Goal: Task Accomplishment & Management: Manage account settings

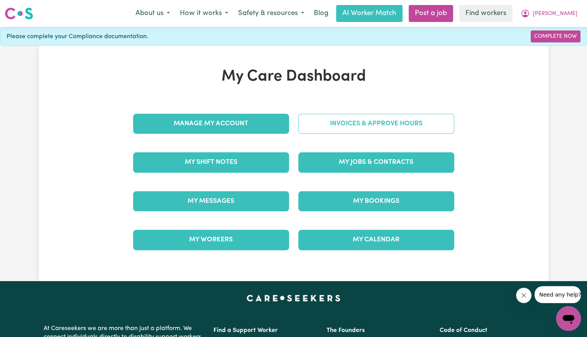
click at [302, 123] on link "Invoices & Approve Hours" at bounding box center [376, 124] width 156 height 20
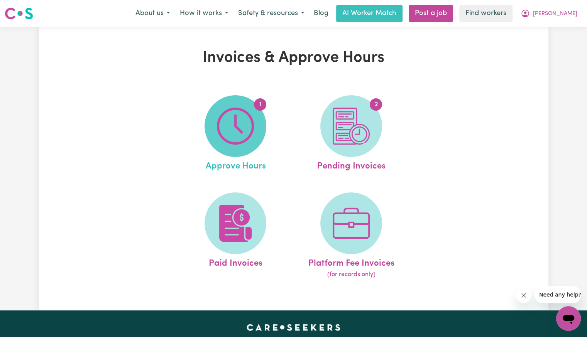
click at [233, 132] on img at bounding box center [235, 126] width 37 height 37
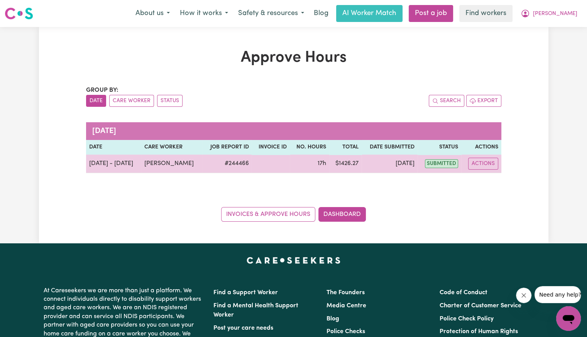
click at [480, 170] on td "Actions" at bounding box center [481, 164] width 40 height 19
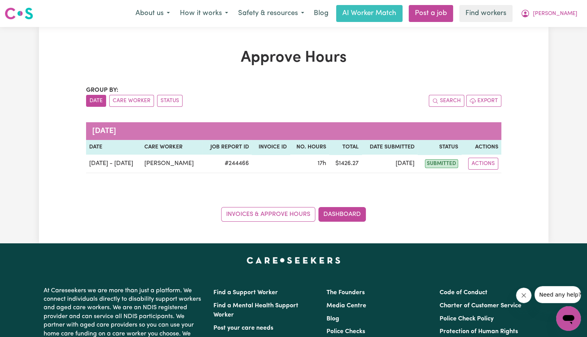
click at [483, 182] on div "Group by: Date Care Worker Status Search Export [DATE] Date Care worker Job Rep…" at bounding box center [293, 154] width 415 height 136
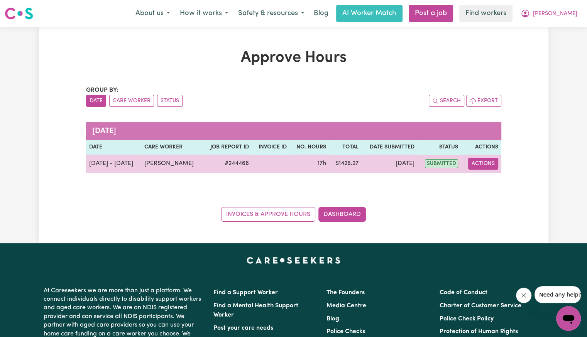
click at [483, 163] on button "Actions" at bounding box center [483, 164] width 30 height 12
click at [483, 178] on link "View Job Report" at bounding box center [502, 181] width 66 height 15
select select "pm"
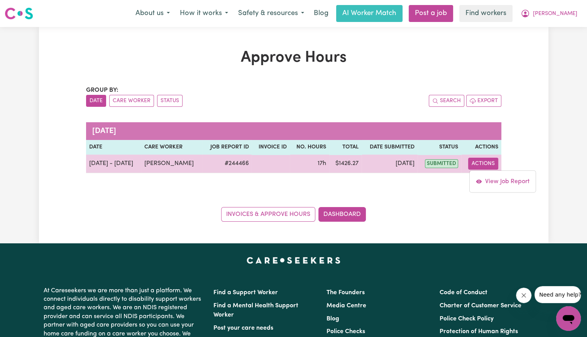
select select "pm"
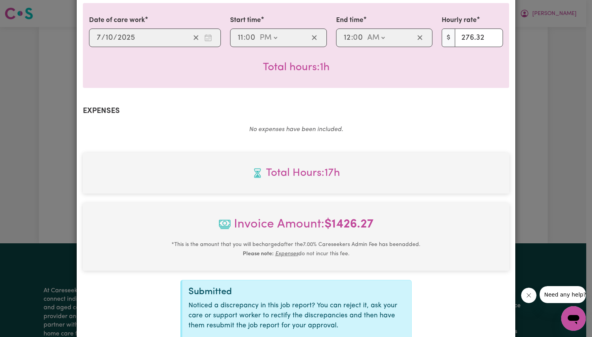
scroll to position [456, 0]
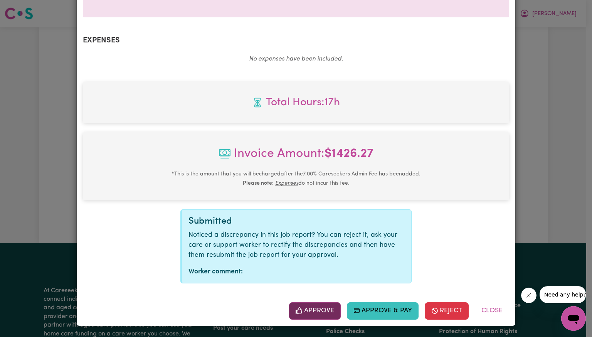
click at [319, 309] on button "Approve" at bounding box center [315, 310] width 52 height 17
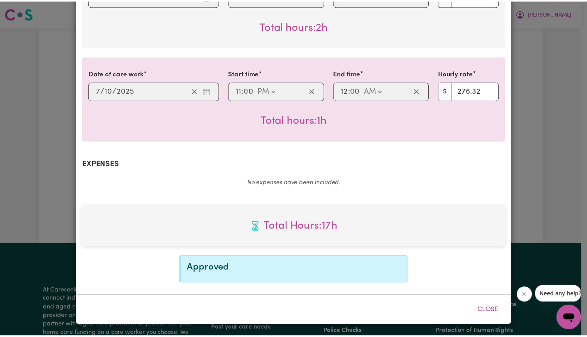
scroll to position [332, 0]
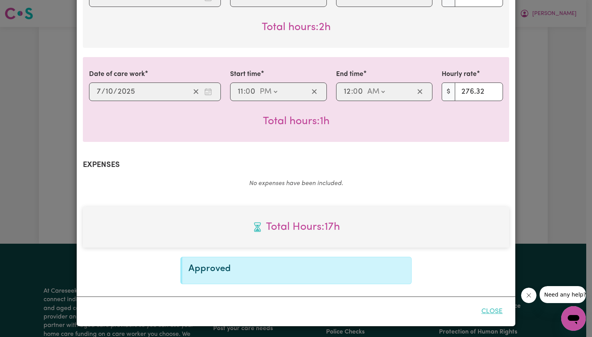
click at [496, 314] on button "Close" at bounding box center [492, 311] width 34 height 17
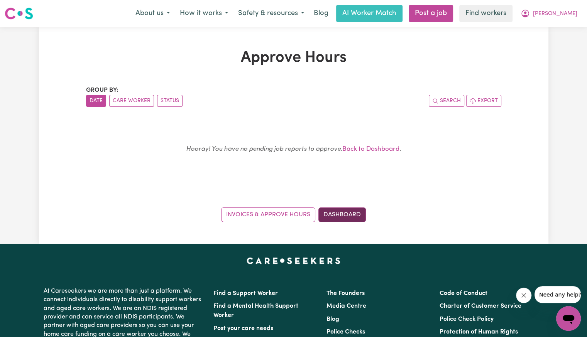
click at [329, 214] on link "Dashboard" at bounding box center [341, 215] width 47 height 15
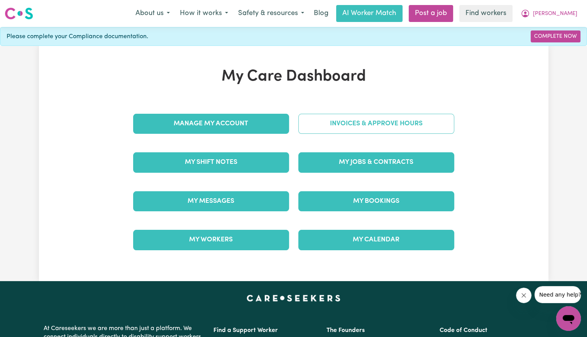
click at [352, 127] on link "Invoices & Approve Hours" at bounding box center [376, 124] width 156 height 20
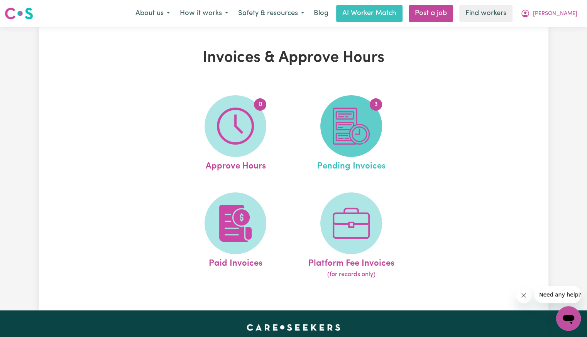
click at [352, 134] on img at bounding box center [351, 126] width 37 height 37
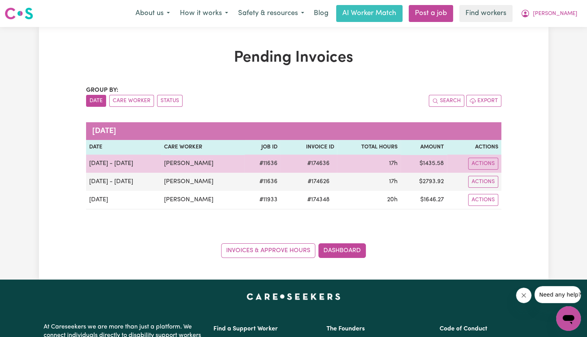
click at [317, 162] on span "# 174636" at bounding box center [318, 163] width 32 height 9
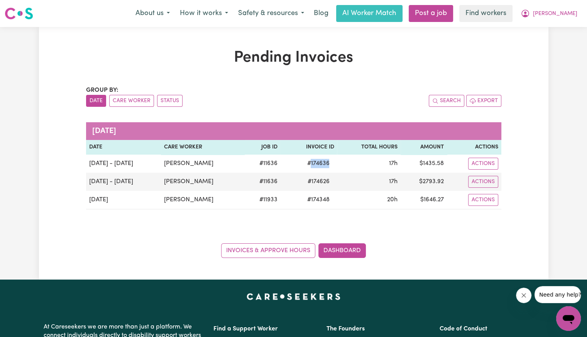
copy span "174636"
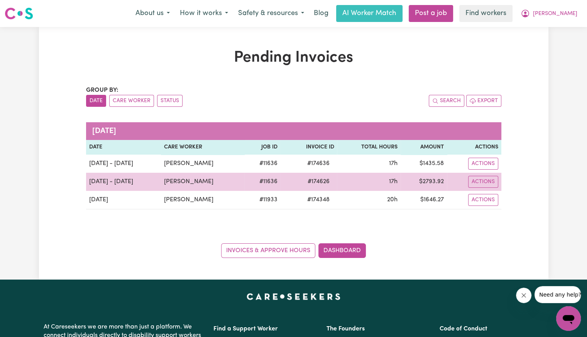
click at [304, 182] on span "# 174626" at bounding box center [317, 181] width 31 height 9
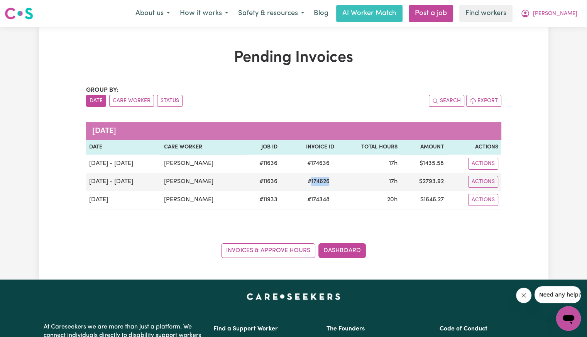
copy span "174626"
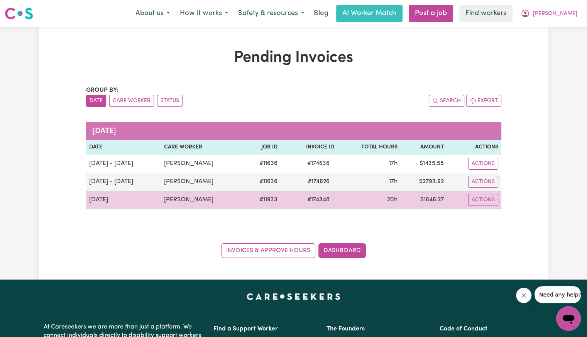
click at [305, 199] on span "# 174348" at bounding box center [318, 199] width 32 height 9
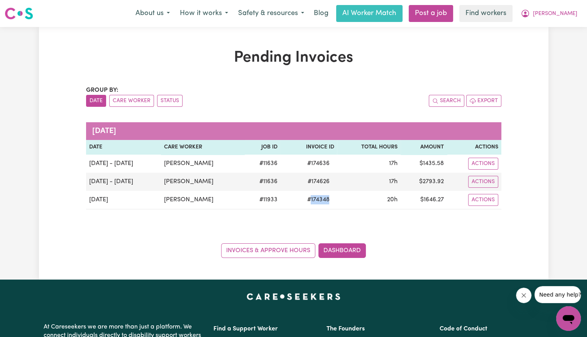
copy span "174348"
click at [570, 15] on span "[PERSON_NAME]" at bounding box center [555, 14] width 44 height 8
click at [552, 45] on link "Logout" at bounding box center [551, 44] width 61 height 15
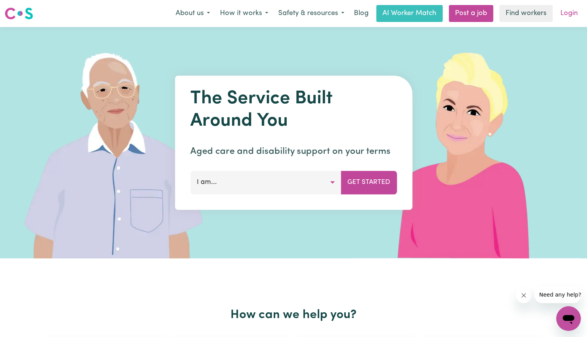
click at [566, 15] on link "Login" at bounding box center [568, 13] width 27 height 17
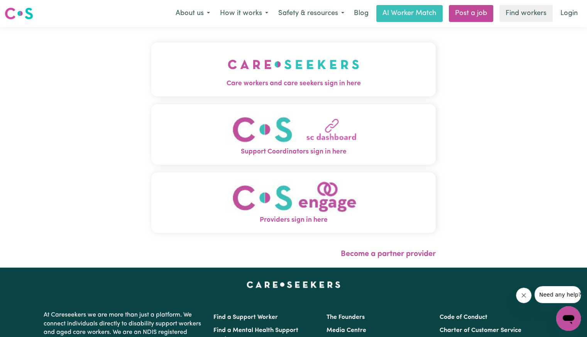
click at [160, 71] on button "Care workers and care seekers sign in here" at bounding box center [293, 69] width 284 height 54
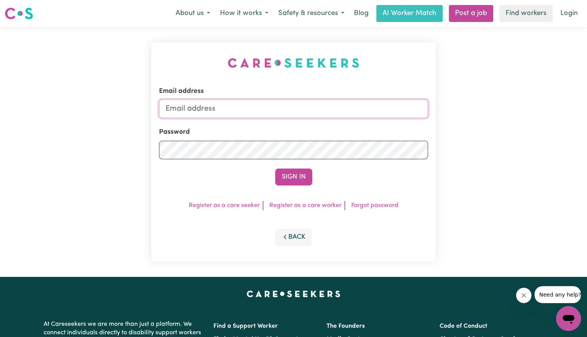
click at [218, 101] on input "Email address" at bounding box center [293, 109] width 269 height 19
drag, startPoint x: 207, startPoint y: 108, endPoint x: 525, endPoint y: 61, distance: 321.4
click at [522, 107] on div "Email address [EMAIL_ADDRESS][DOMAIN_NAME] Password Sign In Register as a care …" at bounding box center [293, 152] width 587 height 250
type input "[EMAIL_ADDRESS][DOMAIN_NAME]"
click at [275, 169] on button "Sign In" at bounding box center [293, 177] width 37 height 17
